Goal: Task Accomplishment & Management: Complete application form

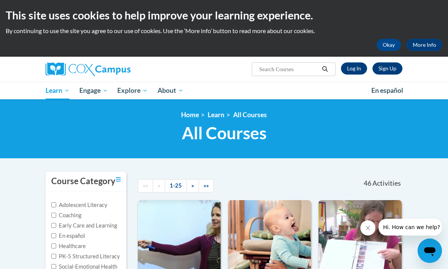
click at [358, 73] on link "Log In" at bounding box center [354, 68] width 26 height 12
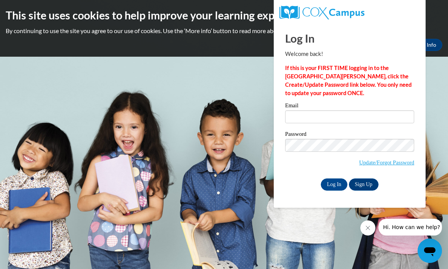
click at [391, 165] on link "Update/Forgot Password" at bounding box center [386, 162] width 55 height 6
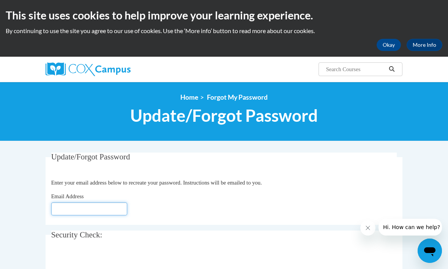
click at [108, 212] on input "Email Address" at bounding box center [89, 208] width 76 height 13
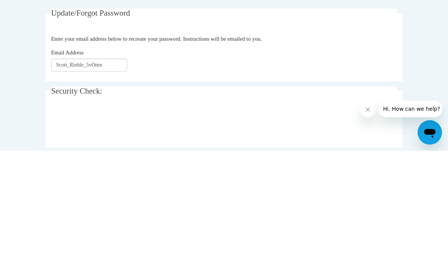
scroll to position [144, 0]
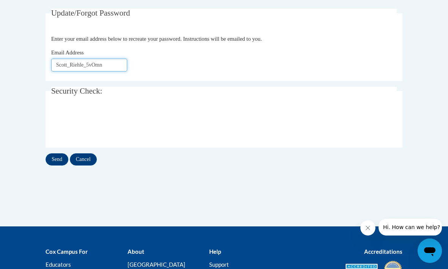
click at [117, 65] on input "Scott_Riehle_5vOmn" at bounding box center [89, 65] width 76 height 13
type input "S"
type input "C"
type input "chef.s.really@gmail.com"
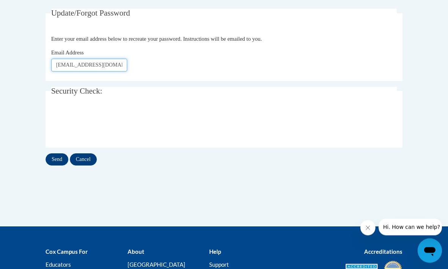
click button "Refresh captcha" at bounding box center [0, 0] width 0 height 0
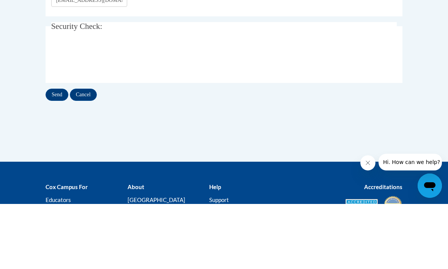
click at [59, 154] on input "Send" at bounding box center [57, 160] width 23 height 12
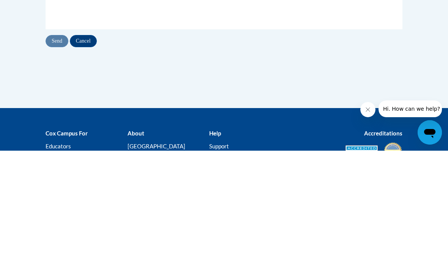
scroll to position [164, 0]
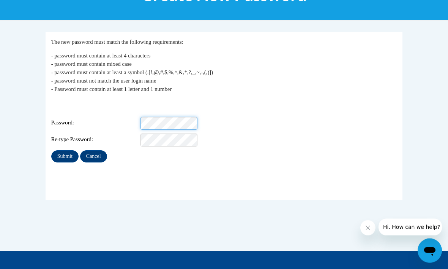
scroll to position [120, 0]
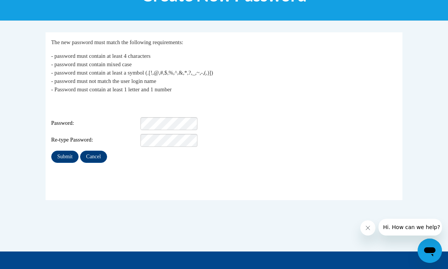
click at [68, 150] on input "Submit" at bounding box center [64, 156] width 27 height 12
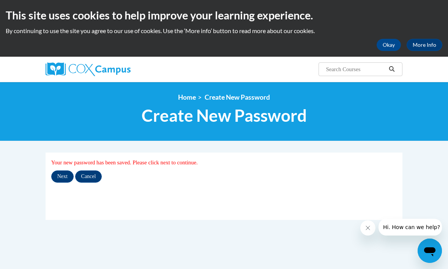
click at [64, 181] on input "Next" at bounding box center [62, 176] width 22 height 12
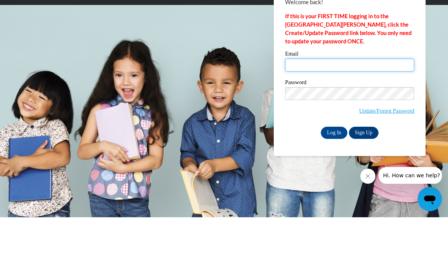
type input "chef.s.really@gmail.com"
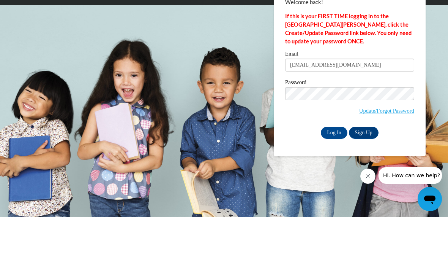
click at [334, 178] on input "Log In" at bounding box center [334, 184] width 27 height 12
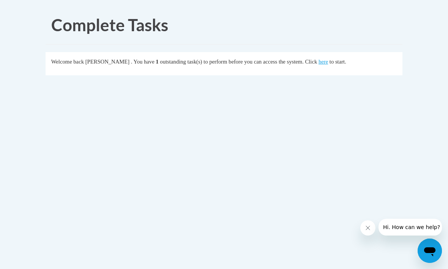
click at [319, 64] on link "here" at bounding box center [323, 62] width 9 height 6
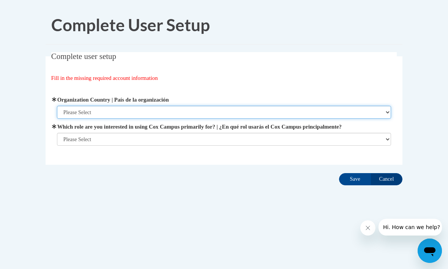
click at [386, 117] on select "Please Select [GEOGRAPHIC_DATA] | [GEOGRAPHIC_DATA] Outside of [GEOGRAPHIC_DATA…" at bounding box center [224, 112] width 335 height 13
select select "ad49bcad-a171-4b2e-b99c-48b446064914"
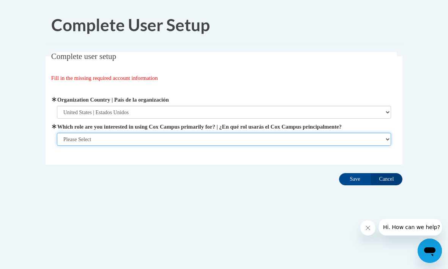
click at [385, 142] on select "Please Select College/University | Colegio/Universidad Community/Nonprofit Part…" at bounding box center [224, 139] width 335 height 13
select select "fbf2d438-af2f-41f8-98f1-81c410e29de3"
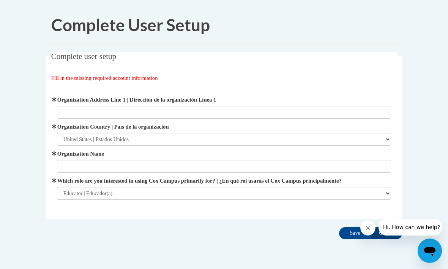
click at [247, 86] on div "Organization Address Line 1 | Dirección de la organización Línea 1 Organization…" at bounding box center [224, 147] width 346 height 123
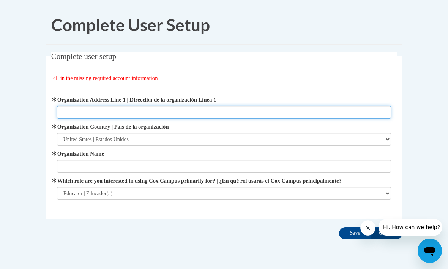
click at [238, 108] on input "Organization Address Line 1 | Dirección de la organización Línea 1" at bounding box center [224, 112] width 335 height 13
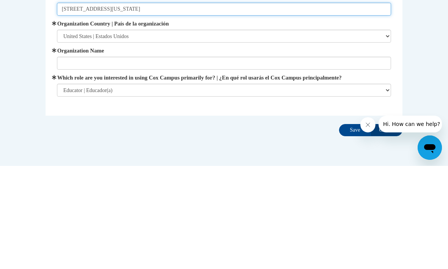
type input "[STREET_ADDRESS][US_STATE]"
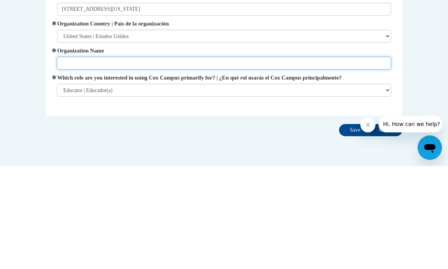
click at [255, 160] on input "Organization Name" at bounding box center [224, 166] width 335 height 13
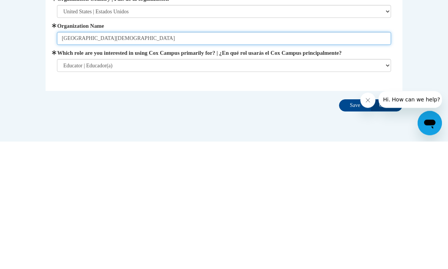
type input "[GEOGRAPHIC_DATA][DEMOGRAPHIC_DATA]"
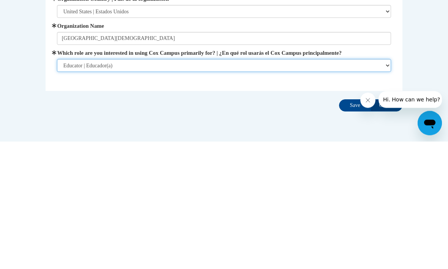
click at [386, 187] on select "Please Select College/University | Colegio/Universidad Community/Nonprofit Part…" at bounding box center [224, 193] width 335 height 13
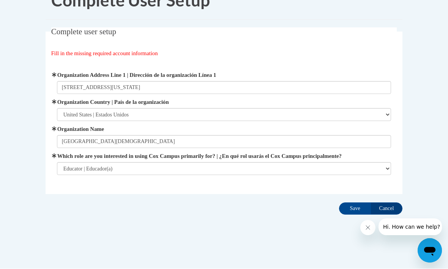
click at [357, 209] on input "Save" at bounding box center [355, 209] width 32 height 12
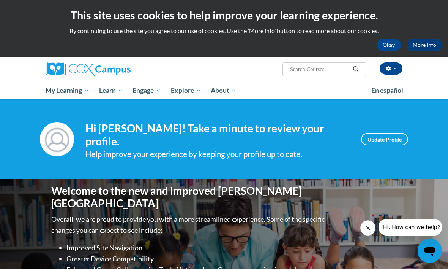
click at [333, 69] on input "Search..." at bounding box center [320, 69] width 61 height 9
type input "The power of languages"
click at [357, 70] on icon "Search" at bounding box center [356, 69] width 7 height 6
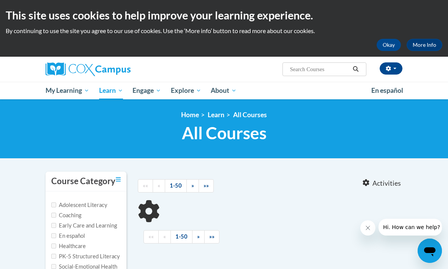
type input "The power of languages"
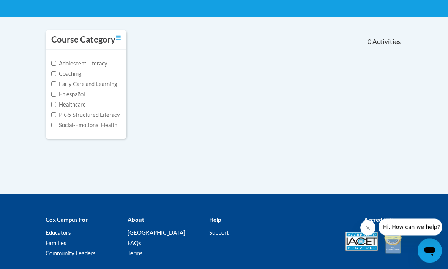
scroll to position [166, 0]
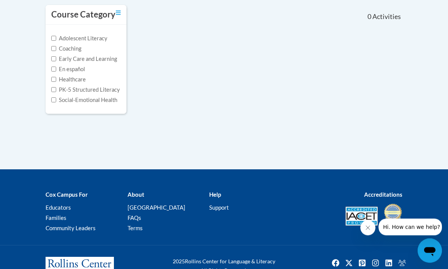
click at [57, 91] on label "PK-5 Structured Literacy" at bounding box center [85, 90] width 69 height 8
click at [56, 91] on input "PK-5 Structured Literacy" at bounding box center [53, 89] width 5 height 5
checkbox input "true"
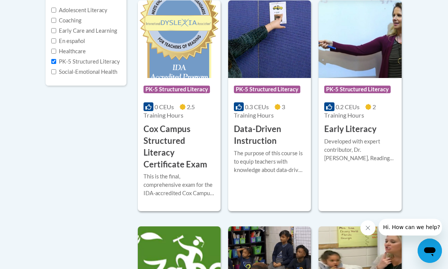
scroll to position [193, 0]
